Goal: Information Seeking & Learning: Learn about a topic

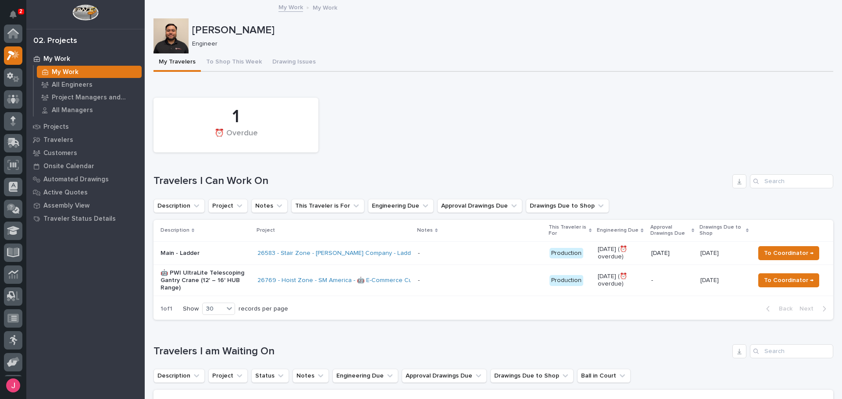
scroll to position [22, 0]
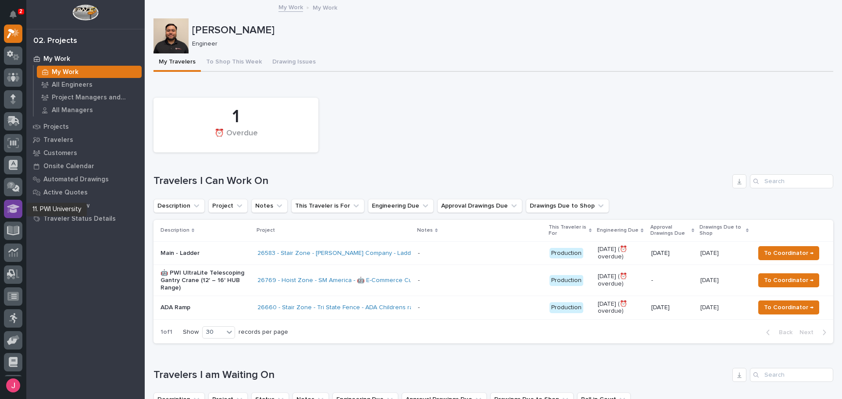
click at [17, 213] on icon at bounding box center [13, 209] width 13 height 10
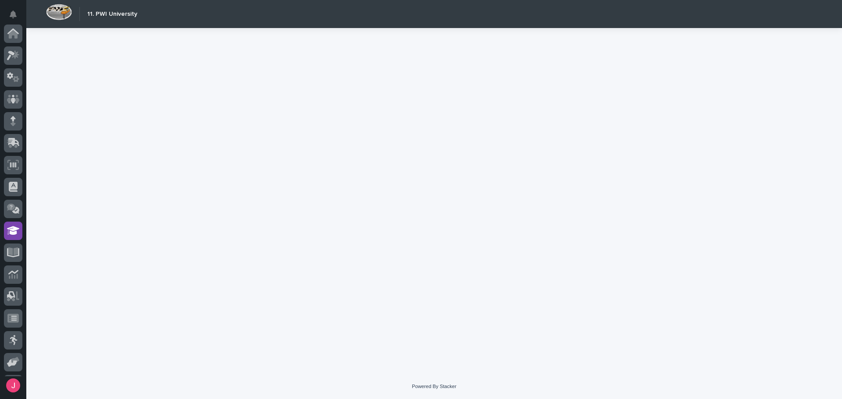
scroll to position [86, 0]
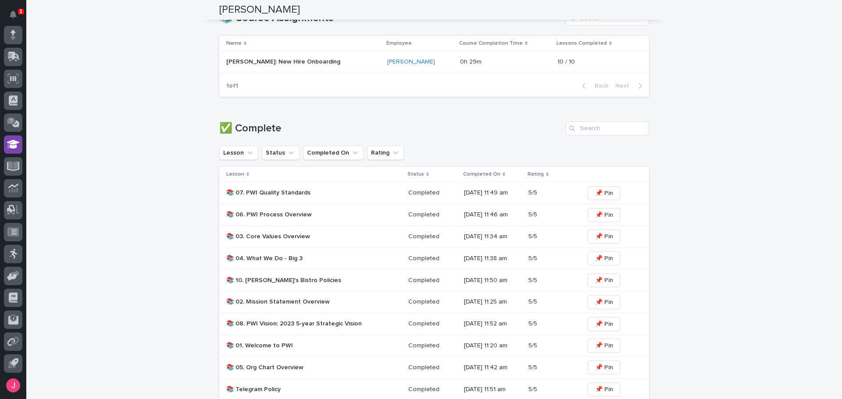
scroll to position [351, 0]
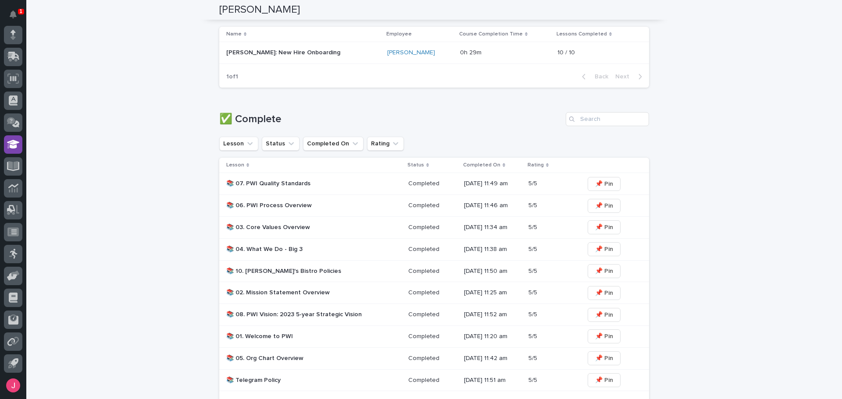
click at [347, 312] on p "📚 08. PWI Vision: 2023 5-year Strategic Vision" at bounding box center [302, 314] width 153 height 7
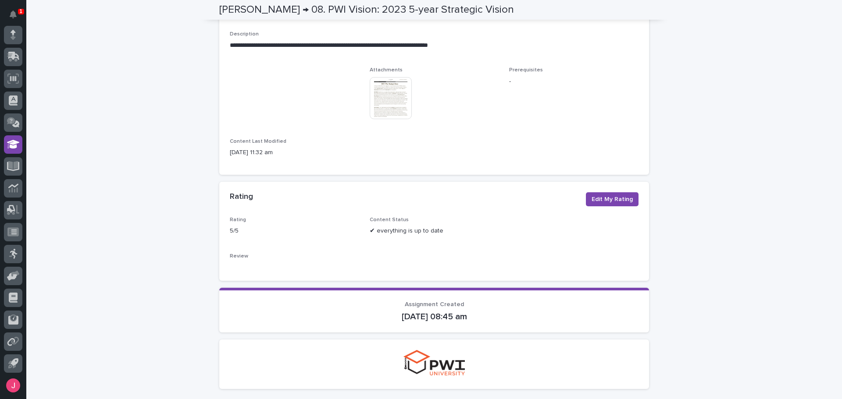
scroll to position [132, 0]
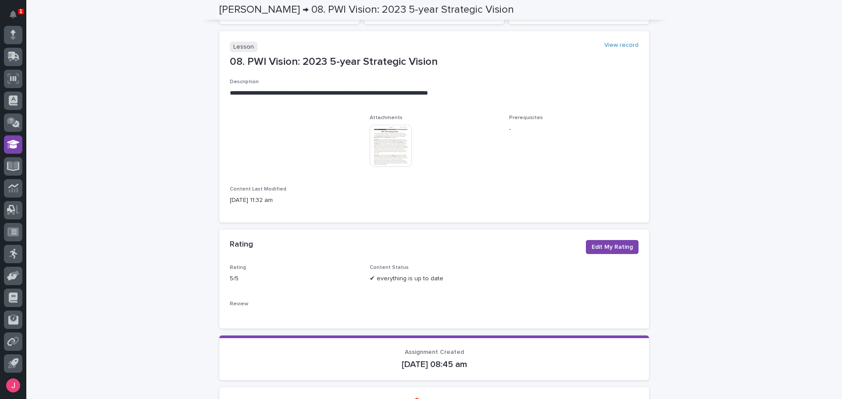
click at [393, 161] on img at bounding box center [391, 146] width 42 height 42
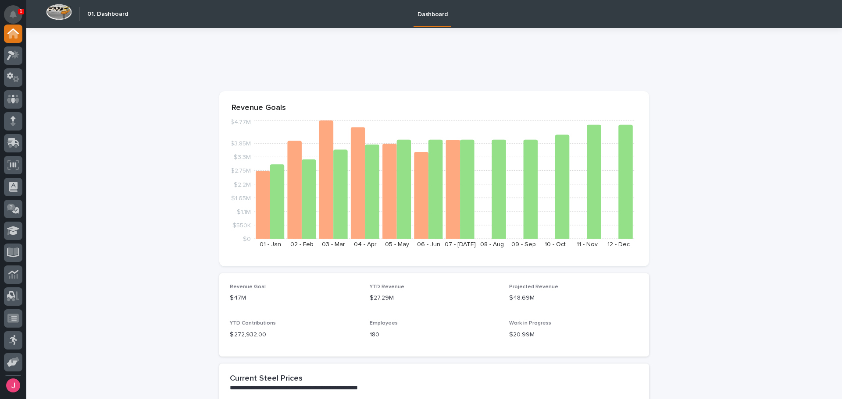
click at [12, 16] on icon "Notifications" at bounding box center [13, 15] width 7 height 8
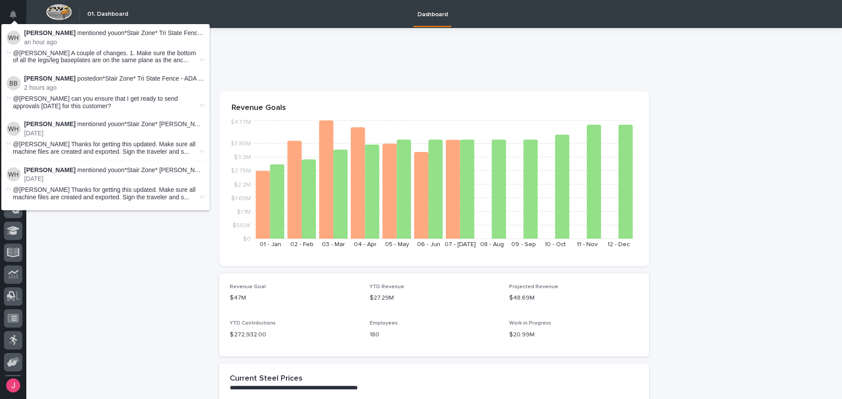
click at [144, 32] on p "Wynne Hochstetler mentioned you on *Stair Zone* Tri State Fence - ADA Ramp :" at bounding box center [114, 32] width 180 height 7
click at [180, 33] on p "Wynne Hochstetler mentioned you on *Stair Zone* Tri State Fence - ADA Ramp :" at bounding box center [114, 32] width 180 height 7
click at [84, 56] on span "@Josh Nakasone A couple of changes. 1. Make sure the bottom of all the legs/leg…" at bounding box center [105, 57] width 185 height 15
click at [76, 55] on span "@Josh Nakasone A couple of changes. 1. Make sure the bottom of all the legs/leg…" at bounding box center [105, 57] width 185 height 15
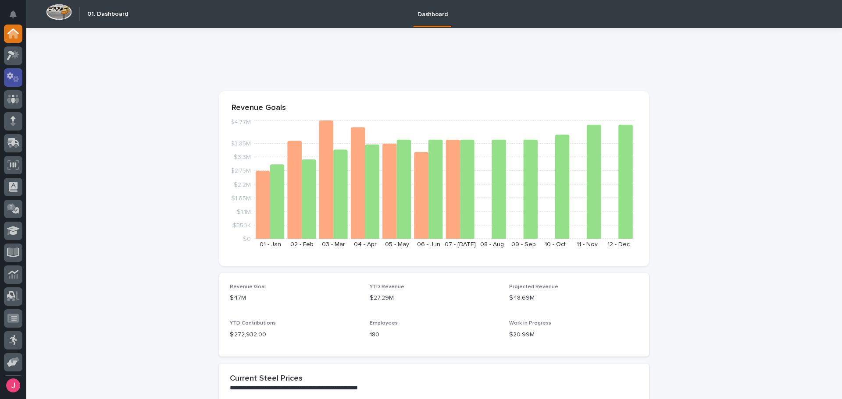
drag, startPoint x: 274, startPoint y: 71, endPoint x: 14, endPoint y: 75, distance: 260.0
click at [257, 69] on div at bounding box center [432, 63] width 426 height 16
click at [15, 56] on icon at bounding box center [15, 54] width 7 height 9
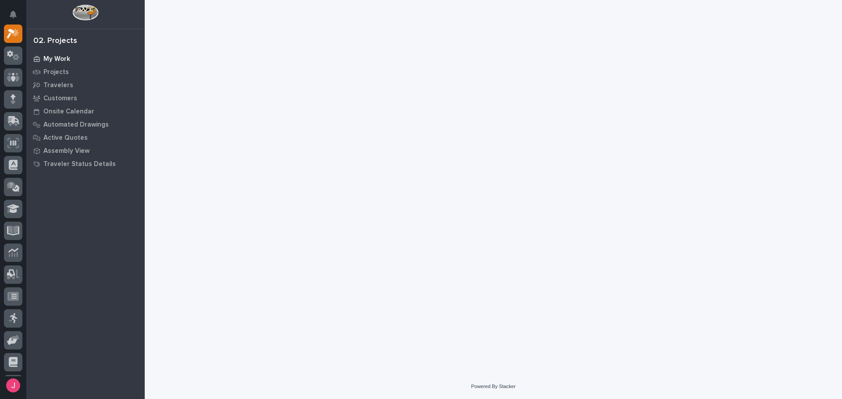
click at [54, 56] on p "My Work" at bounding box center [56, 59] width 27 height 8
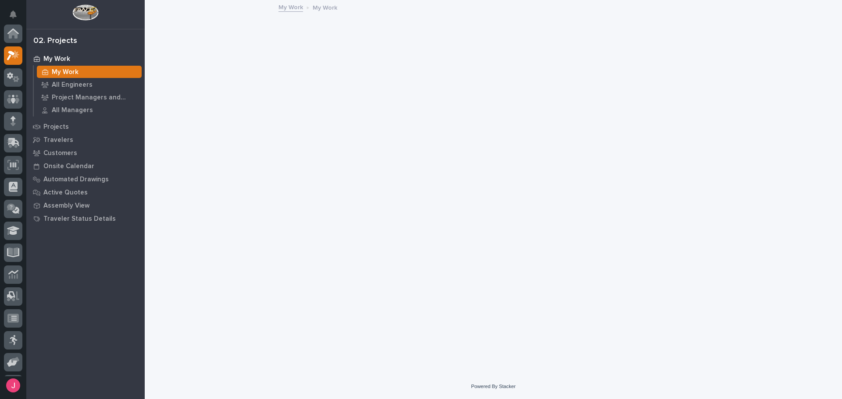
scroll to position [22, 0]
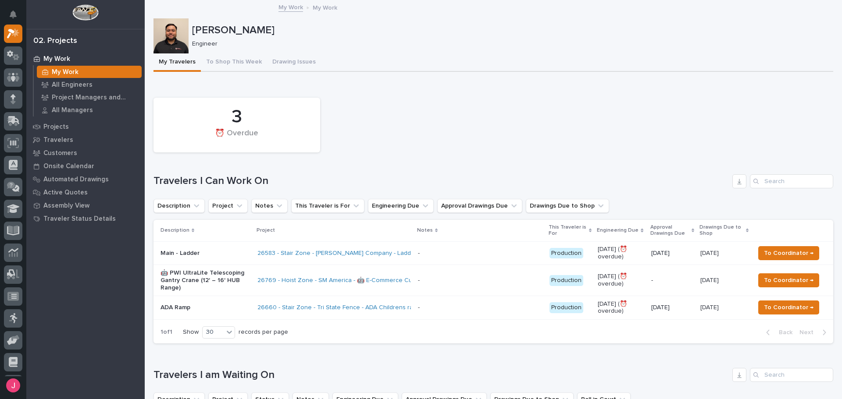
click at [453, 302] on div "- -" at bounding box center [480, 308] width 124 height 14
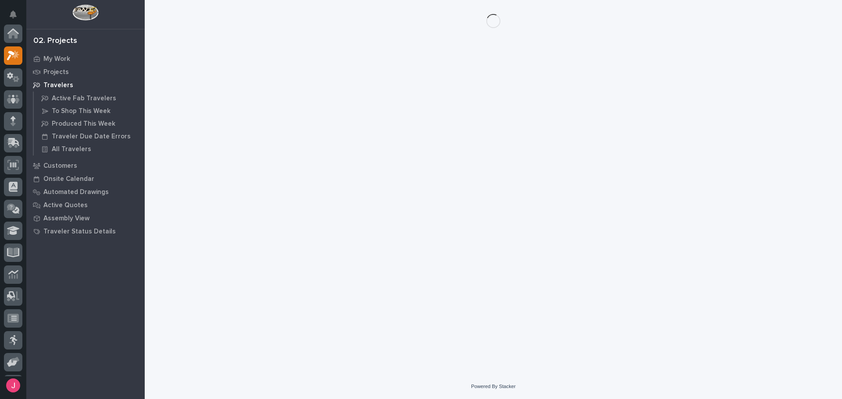
scroll to position [22, 0]
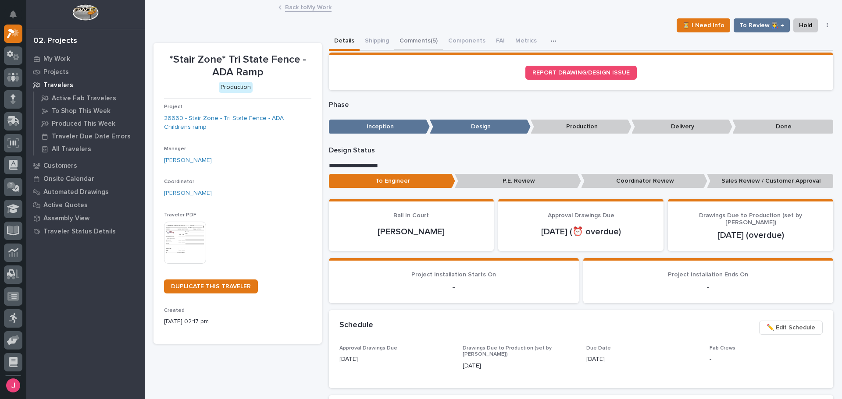
click at [423, 33] on button "Comments (5)" at bounding box center [418, 41] width 49 height 18
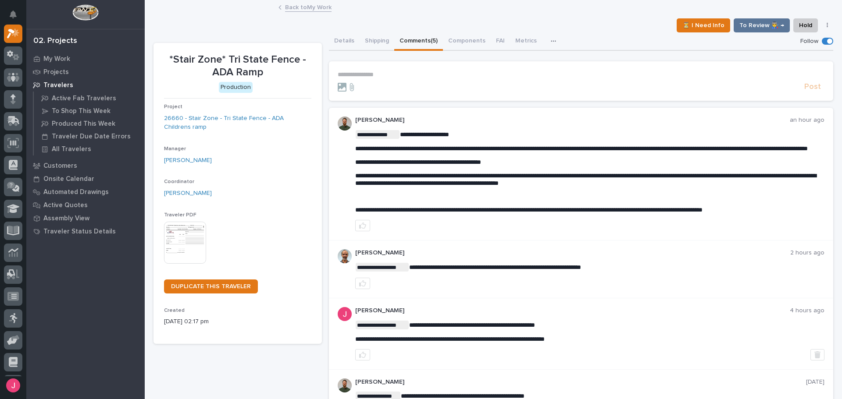
drag, startPoint x: -5, startPoint y: 204, endPoint x: -44, endPoint y: 207, distance: 39.1
click at [400, 70] on section "**********" at bounding box center [581, 80] width 505 height 39
click at [389, 77] on p "**********" at bounding box center [581, 74] width 487 height 7
drag, startPoint x: 369, startPoint y: 83, endPoint x: 372, endPoint y: 78, distance: 6.1
click at [372, 78] on form "**********" at bounding box center [581, 81] width 487 height 21
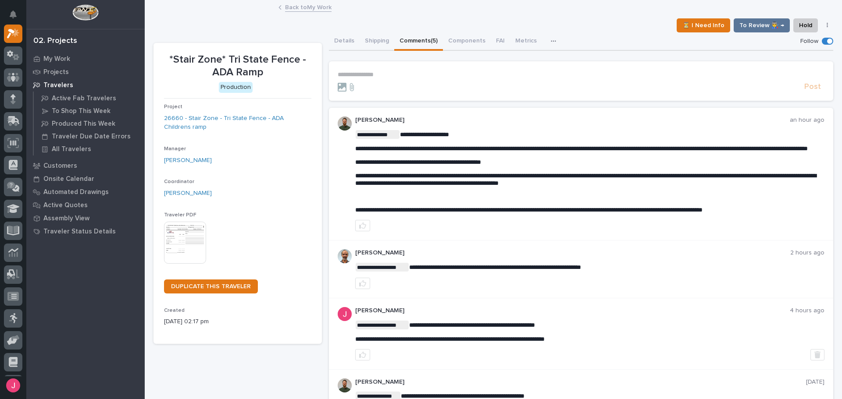
click at [381, 68] on section "**********" at bounding box center [581, 80] width 505 height 39
click at [381, 71] on p "**********" at bounding box center [581, 74] width 487 height 7
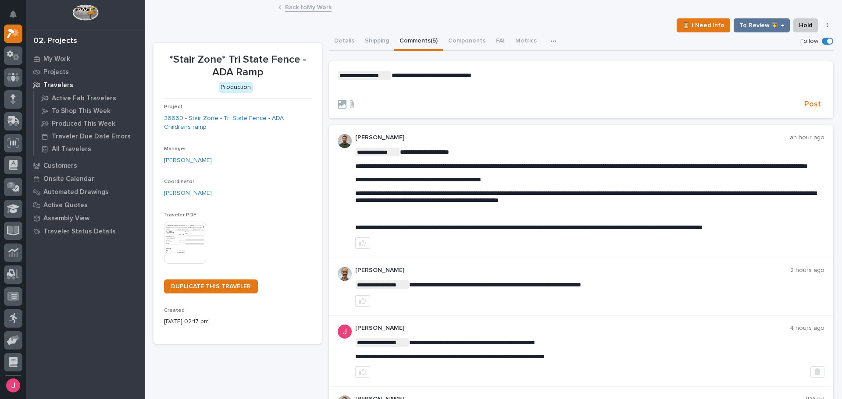
drag, startPoint x: 354, startPoint y: 358, endPoint x: 351, endPoint y: 362, distance: 4.7
click at [351, 361] on div "**********" at bounding box center [581, 351] width 505 height 71
drag, startPoint x: 353, startPoint y: 363, endPoint x: 607, endPoint y: 359, distance: 253.9
click at [607, 359] on div "**********" at bounding box center [590, 349] width 470 height 22
copy span "**********"
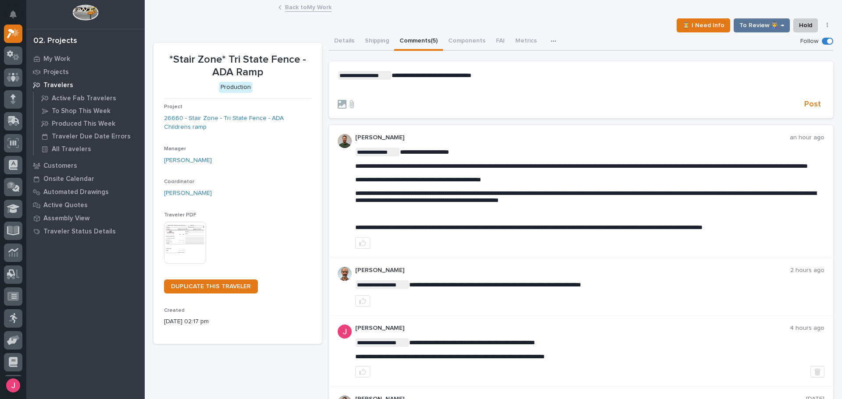
click at [400, 87] on p "﻿" at bounding box center [581, 89] width 487 height 7
click at [813, 107] on span "Post" at bounding box center [812, 105] width 17 height 10
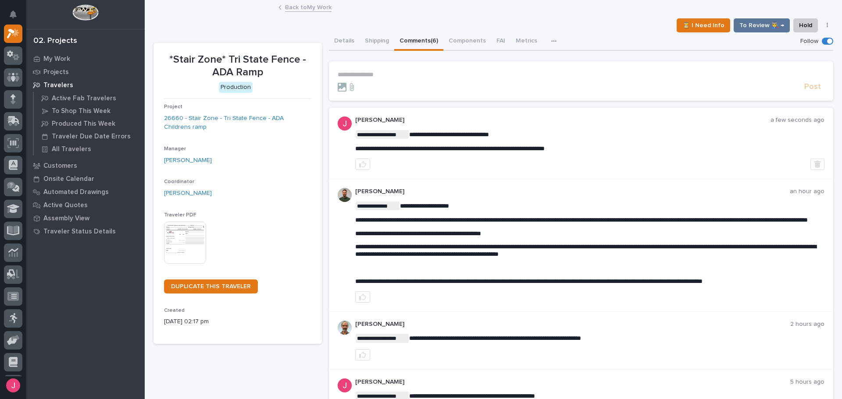
click at [311, 10] on link "Back to My Work" at bounding box center [308, 7] width 46 height 10
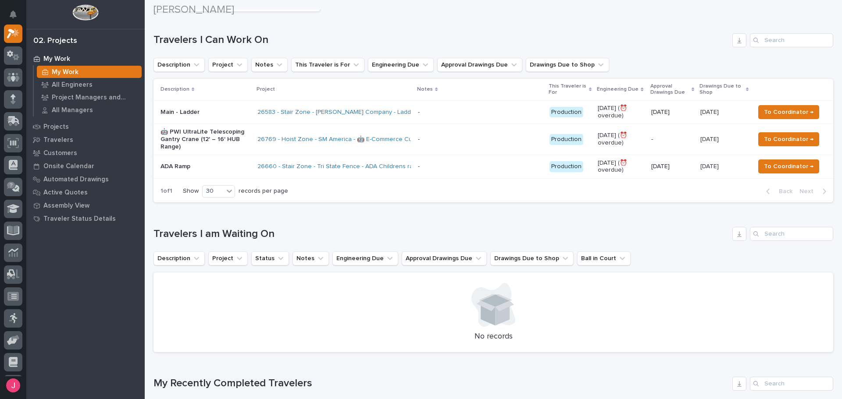
scroll to position [175, 0]
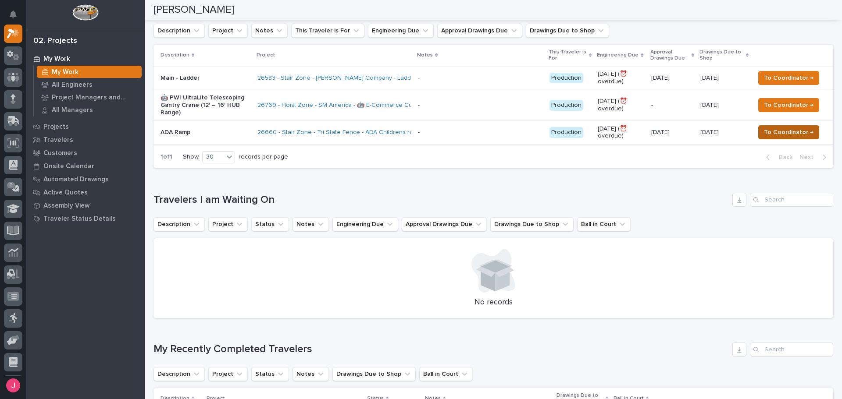
click at [783, 132] on span "To Coordinator →" at bounding box center [789, 132] width 50 height 11
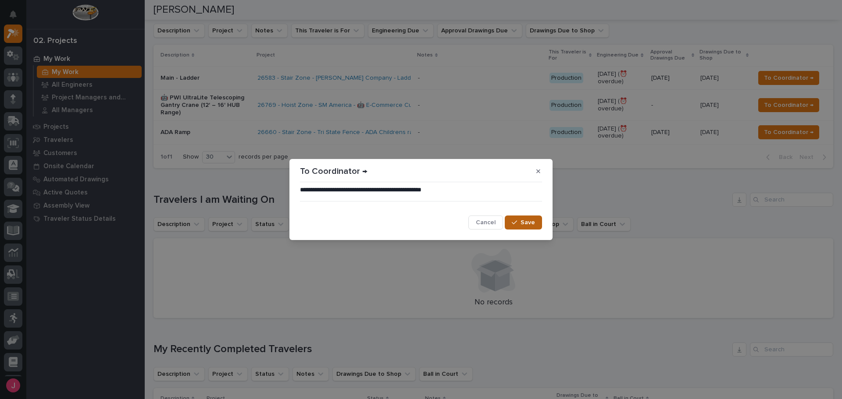
drag, startPoint x: 526, startPoint y: 218, endPoint x: 525, endPoint y: 230, distance: 11.9
click at [526, 219] on button "Save" at bounding box center [523, 223] width 37 height 14
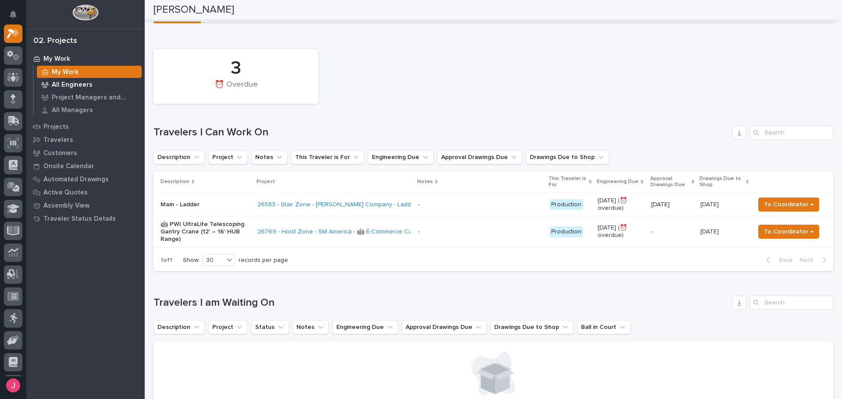
scroll to position [42, 0]
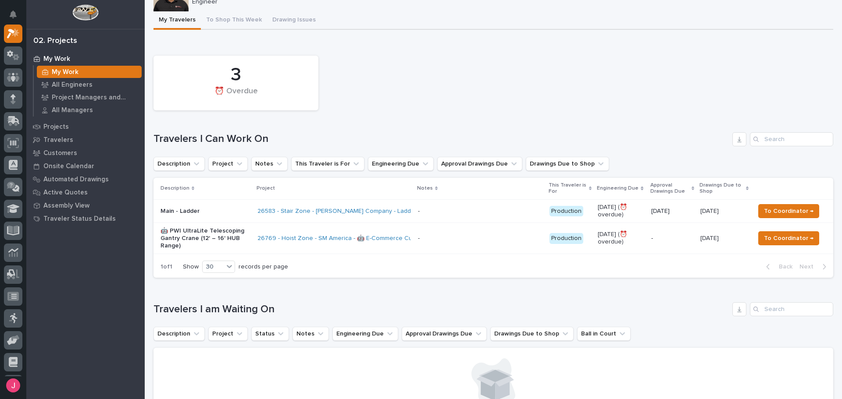
drag, startPoint x: 20, startPoint y: 11, endPoint x: 63, endPoint y: 23, distance: 44.1
click at [20, 11] on button "Notifications" at bounding box center [13, 14] width 18 height 18
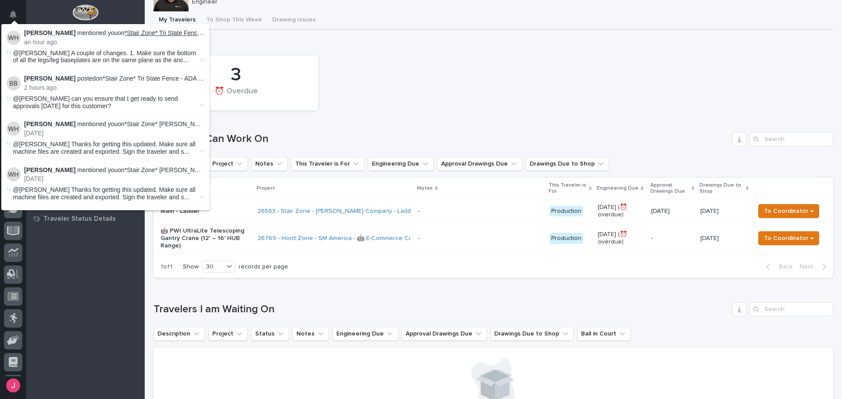
click at [145, 32] on link "*Stair Zone* Tri State Fence - ADA Ramp" at bounding box center [180, 32] width 112 height 7
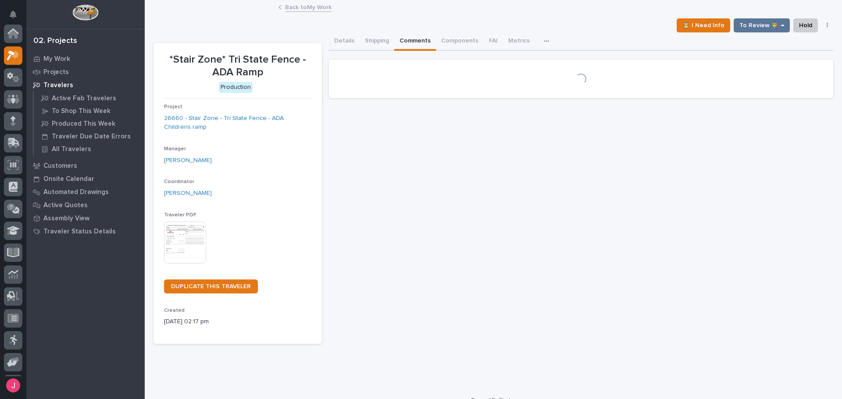
scroll to position [22, 0]
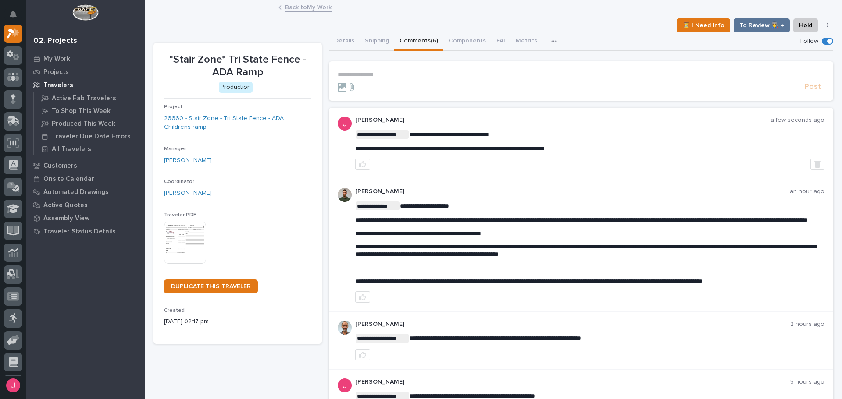
drag, startPoint x: 398, startPoint y: 224, endPoint x: 467, endPoint y: 223, distance: 69.7
click at [467, 223] on span "**********" at bounding box center [581, 220] width 452 height 6
drag, startPoint x: 514, startPoint y: 221, endPoint x: 679, endPoint y: 218, distance: 164.4
click at [666, 217] on span "**********" at bounding box center [581, 220] width 452 height 6
click at [680, 219] on span "**********" at bounding box center [581, 220] width 452 height 6
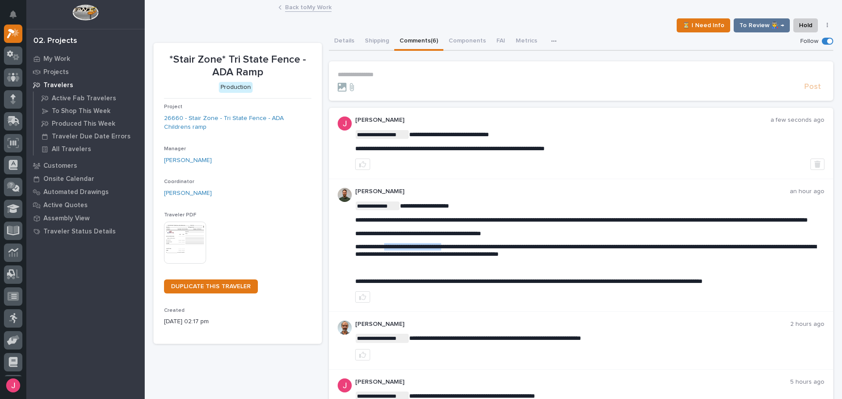
drag, startPoint x: 385, startPoint y: 256, endPoint x: 462, endPoint y: 255, distance: 77.2
click at [459, 255] on span "**********" at bounding box center [585, 251] width 461 height 14
click at [472, 256] on span "**********" at bounding box center [585, 251] width 461 height 14
drag, startPoint x: 434, startPoint y: 262, endPoint x: 454, endPoint y: 262, distance: 19.7
click at [454, 257] on span "**********" at bounding box center [585, 251] width 461 height 14
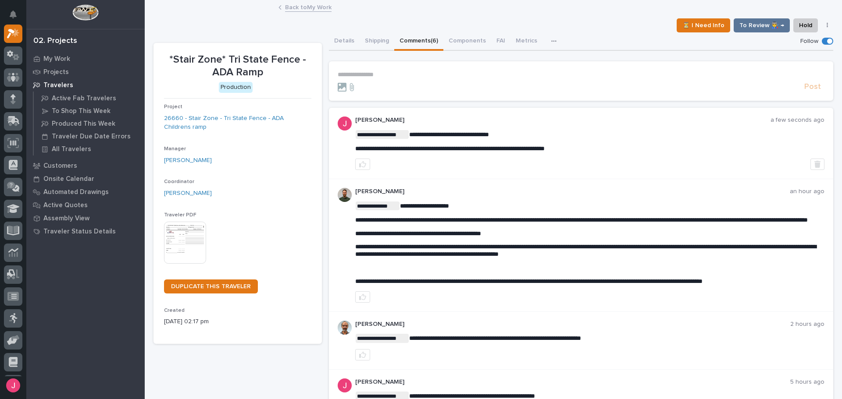
click at [458, 257] on span "**********" at bounding box center [585, 251] width 461 height 14
drag, startPoint x: 460, startPoint y: 289, endPoint x: 541, endPoint y: 292, distance: 80.7
click at [526, 285] on span "**********" at bounding box center [528, 281] width 347 height 6
click at [562, 295] on div "**********" at bounding box center [590, 245] width 470 height 115
click at [98, 14] on img at bounding box center [85, 12] width 26 height 16
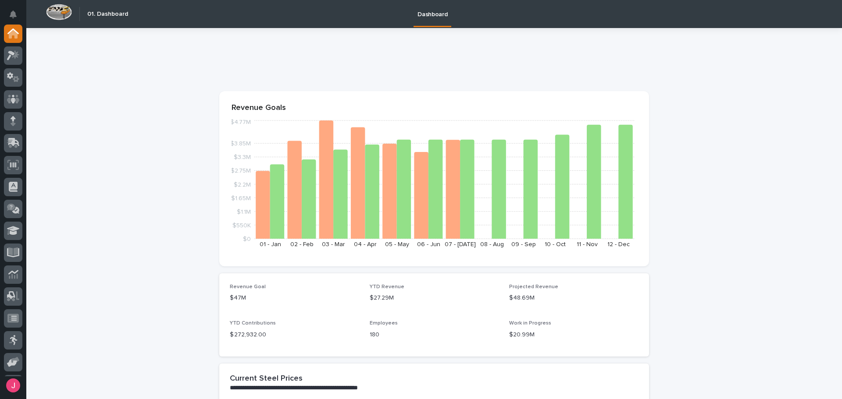
drag, startPoint x: 16, startPoint y: 11, endPoint x: 90, endPoint y: 61, distance: 89.0
click at [16, 11] on icon "Notifications" at bounding box center [13, 15] width 7 height 8
drag, startPoint x: 260, startPoint y: 50, endPoint x: 124, endPoint y: 48, distance: 135.9
click at [260, 50] on div at bounding box center [434, 63] width 430 height 35
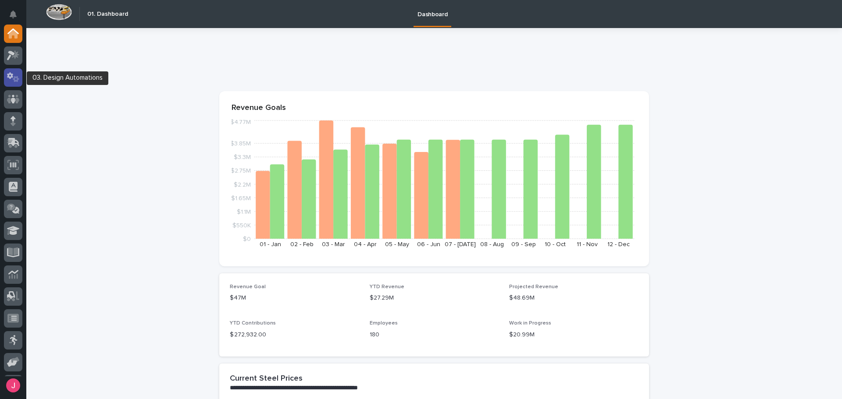
click at [9, 76] on icon at bounding box center [10, 75] width 6 height 7
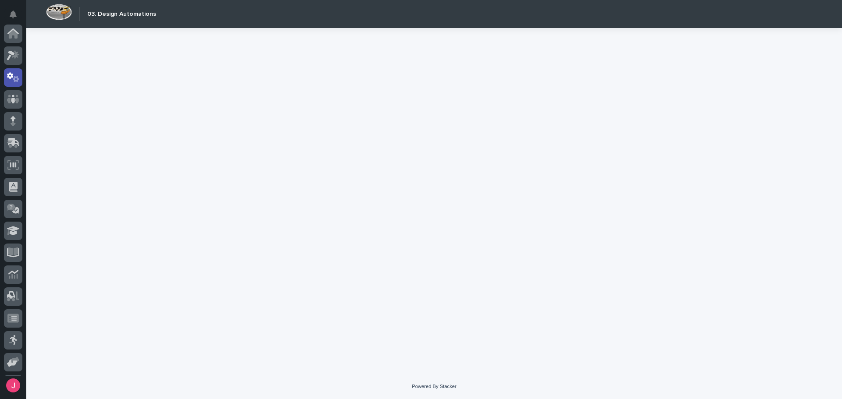
scroll to position [44, 0]
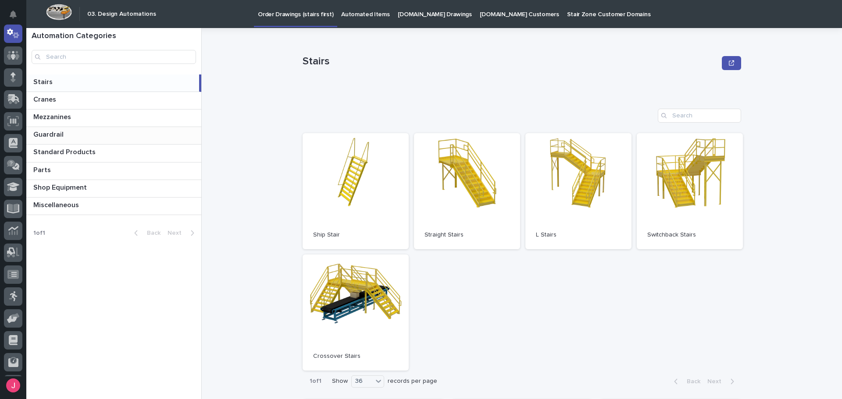
click at [93, 132] on p at bounding box center [115, 135] width 164 height 8
click at [97, 99] on p at bounding box center [115, 100] width 164 height 8
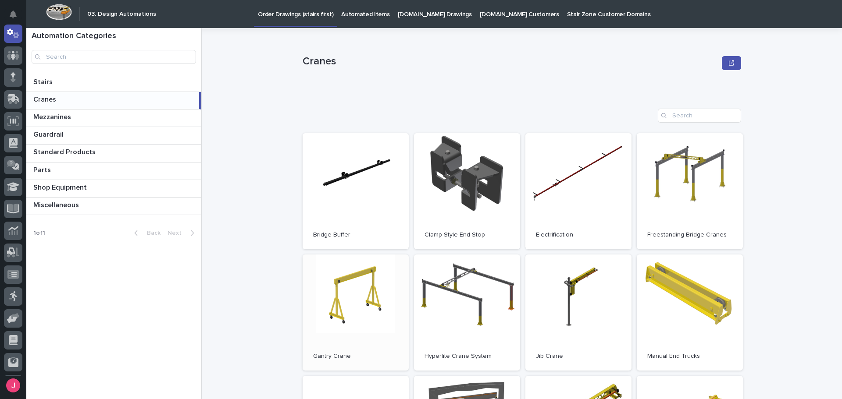
click at [354, 318] on link "Open" at bounding box center [355, 313] width 106 height 116
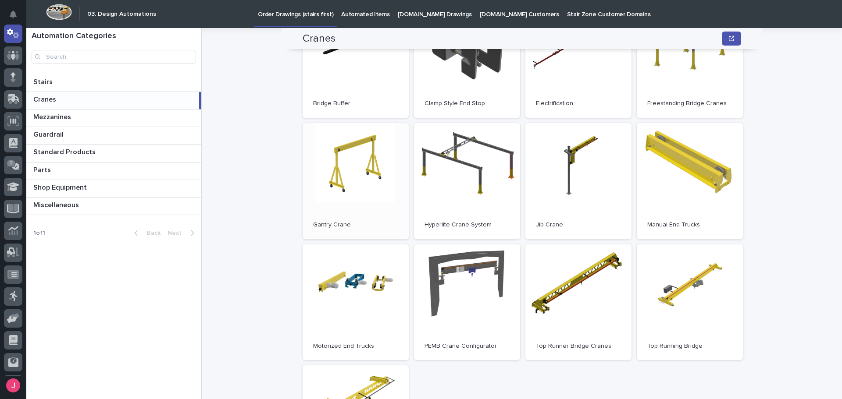
scroll to position [307, 0]
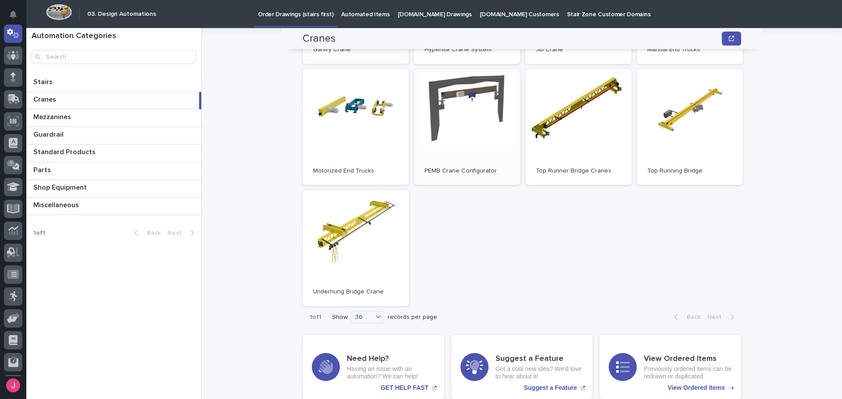
click at [433, 102] on link "Open" at bounding box center [467, 127] width 106 height 116
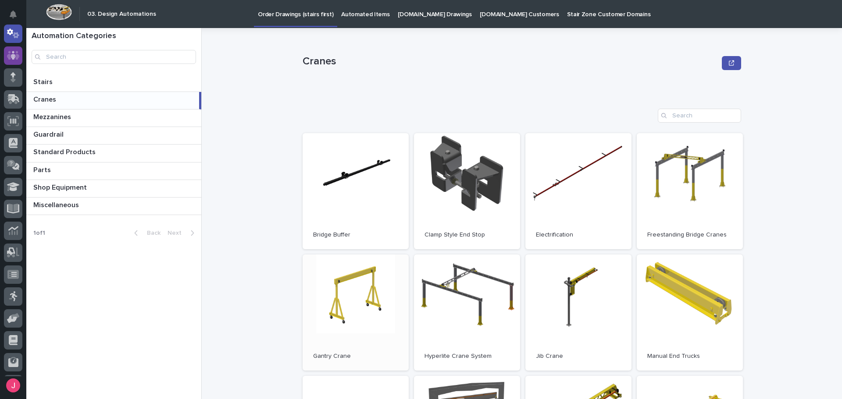
scroll to position [0, 0]
click at [18, 34] on icon at bounding box center [13, 34] width 9 height 9
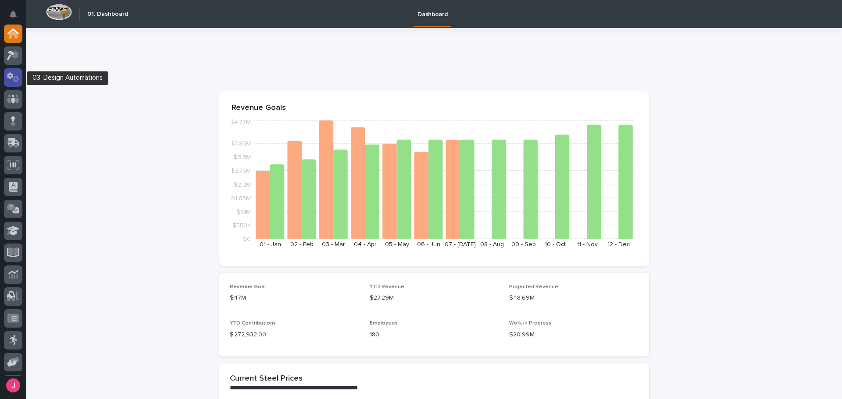
click at [14, 80] on icon at bounding box center [13, 77] width 13 height 10
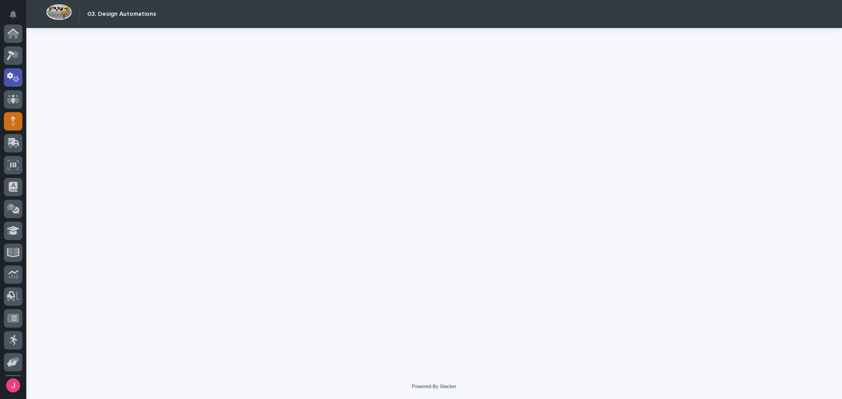
scroll to position [44, 0]
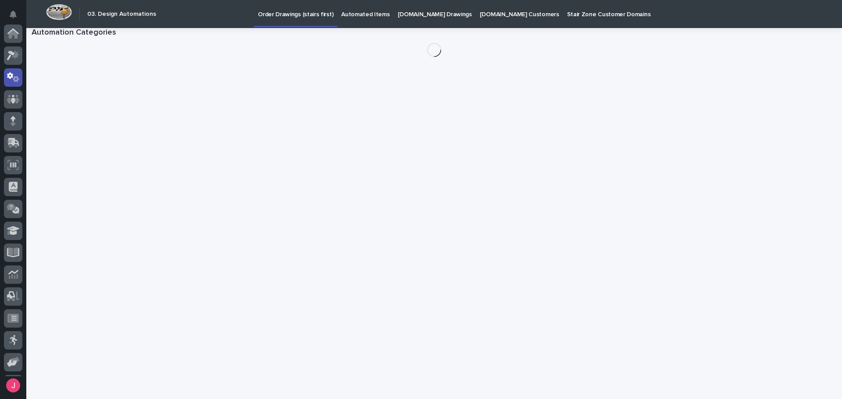
scroll to position [44, 0]
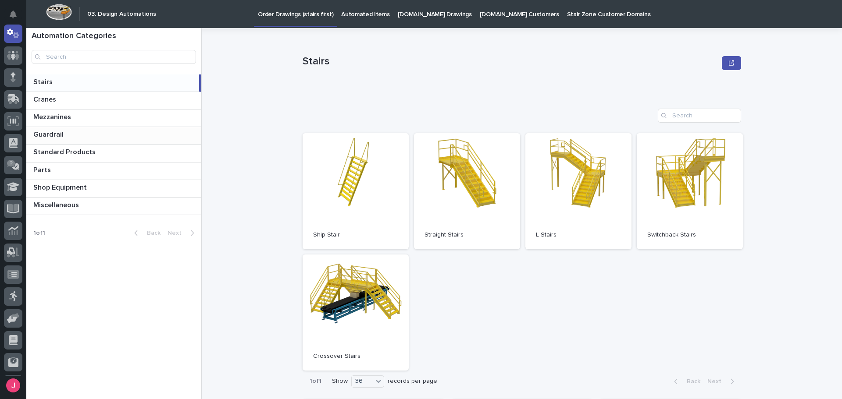
click at [142, 135] on p at bounding box center [115, 135] width 164 height 8
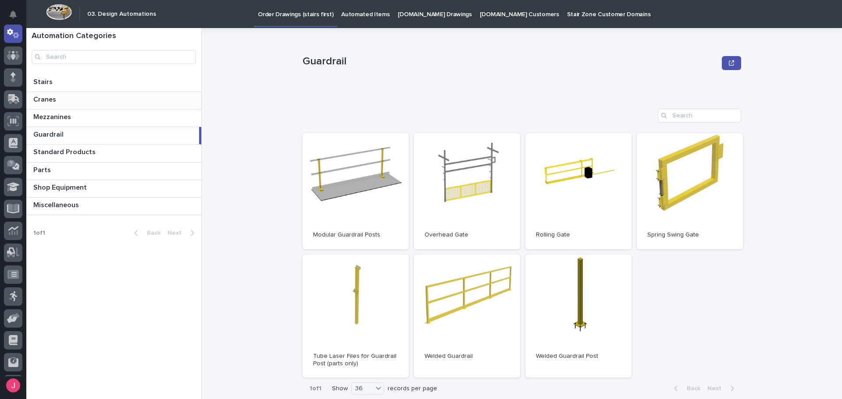
click at [132, 94] on div "Cranes Cranes" at bounding box center [113, 100] width 175 height 17
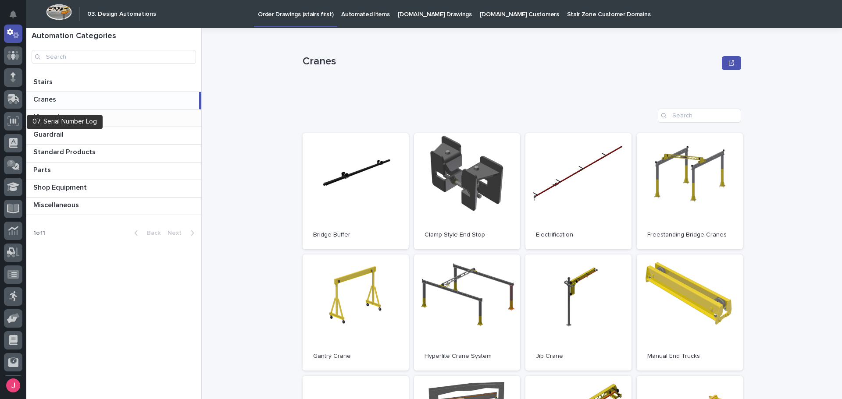
click at [23, 114] on div at bounding box center [13, 201] width 26 height 352
click at [61, 117] on p "Mezzanines" at bounding box center [52, 116] width 39 height 10
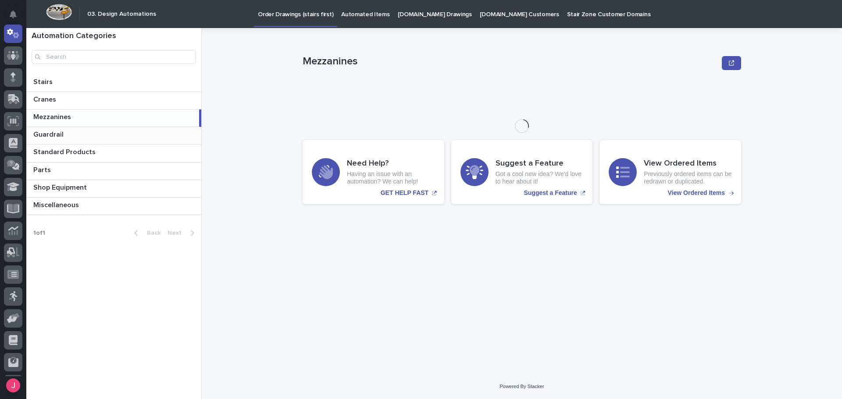
click at [88, 134] on p at bounding box center [115, 135] width 164 height 8
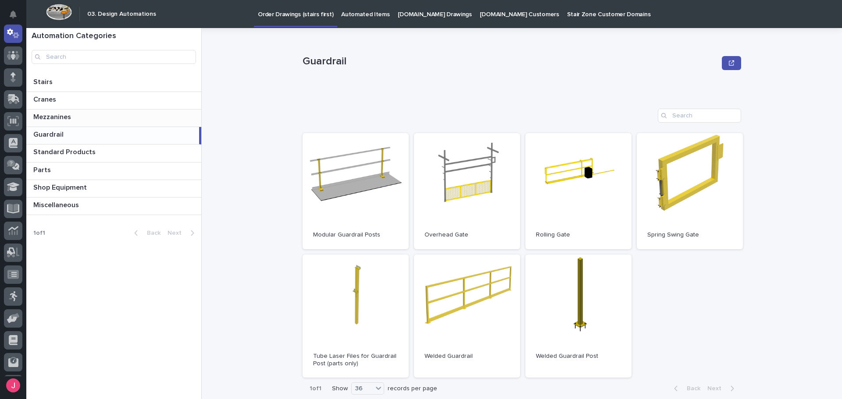
click at [95, 121] on p at bounding box center [115, 117] width 164 height 8
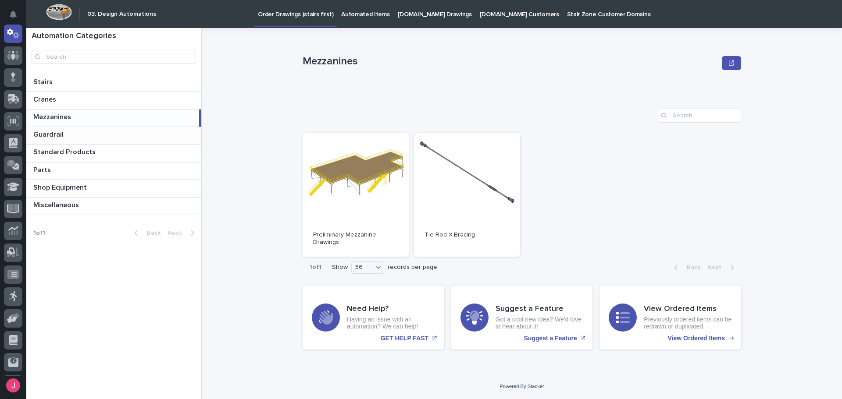
click at [96, 136] on p at bounding box center [115, 135] width 164 height 8
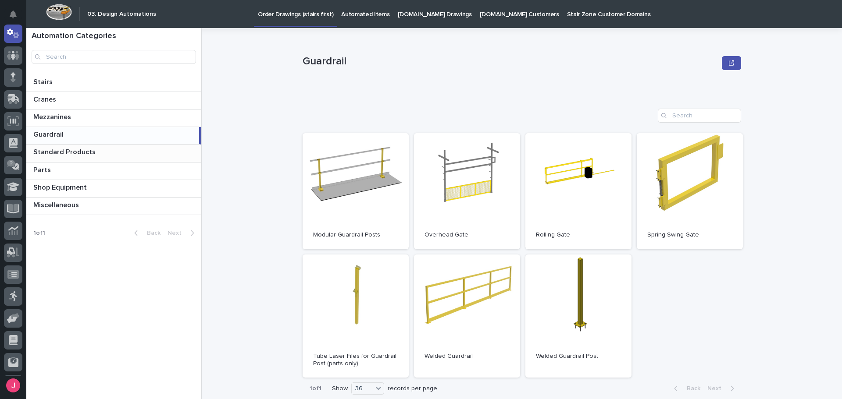
click at [98, 149] on p at bounding box center [115, 152] width 164 height 8
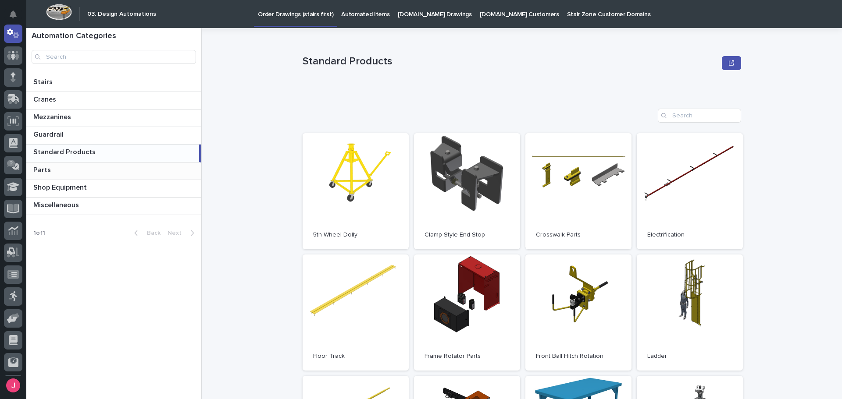
click at [97, 163] on div "Parts Parts" at bounding box center [113, 171] width 175 height 17
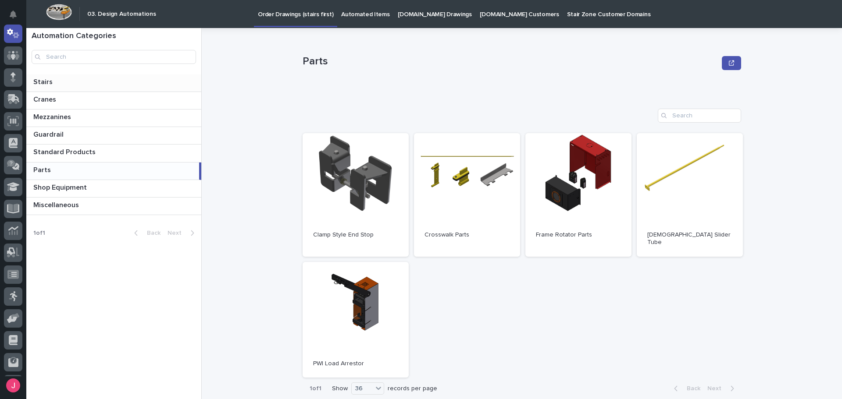
click at [105, 86] on p at bounding box center [115, 82] width 164 height 8
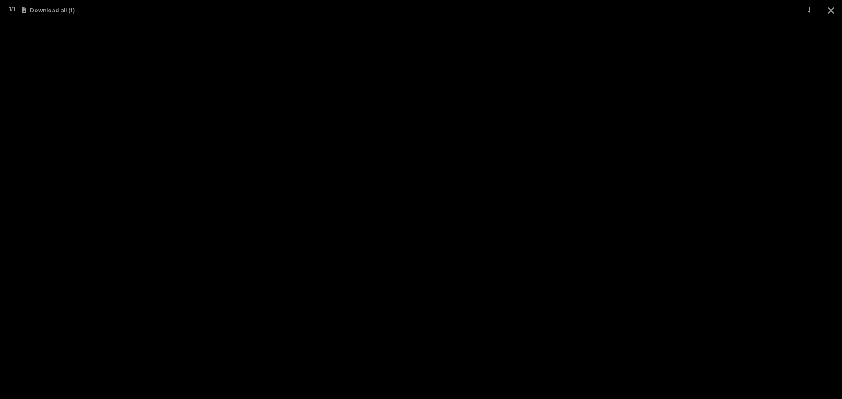
scroll to position [86, 0]
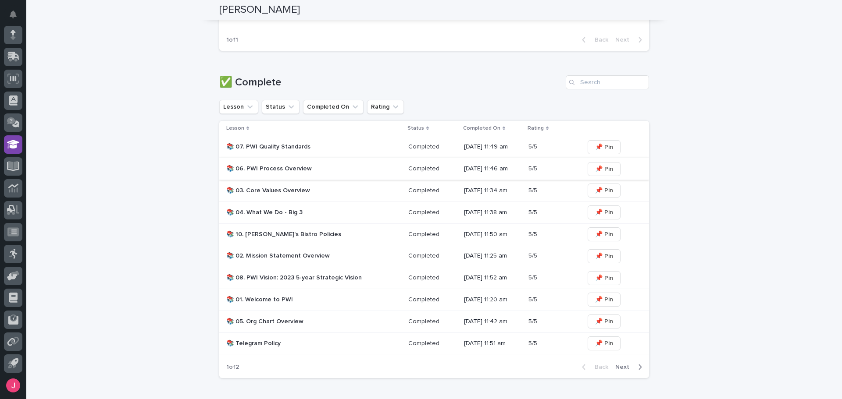
scroll to position [395, 0]
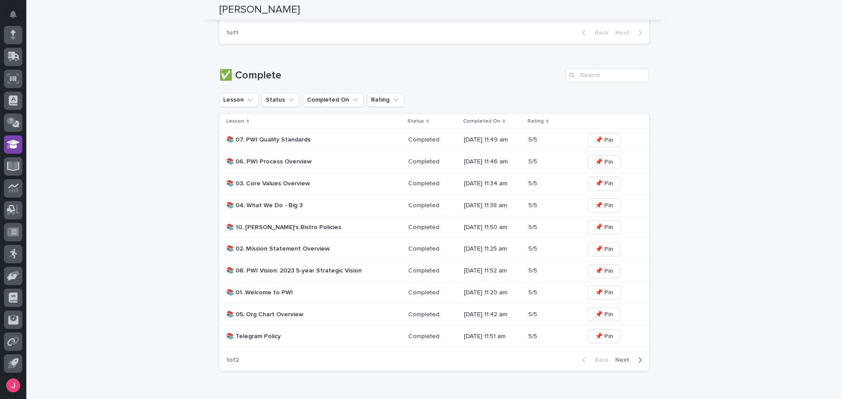
click at [299, 164] on p "📚 06. PWI Process Overview" at bounding box center [302, 161] width 153 height 7
